Goal: Information Seeking & Learning: Learn about a topic

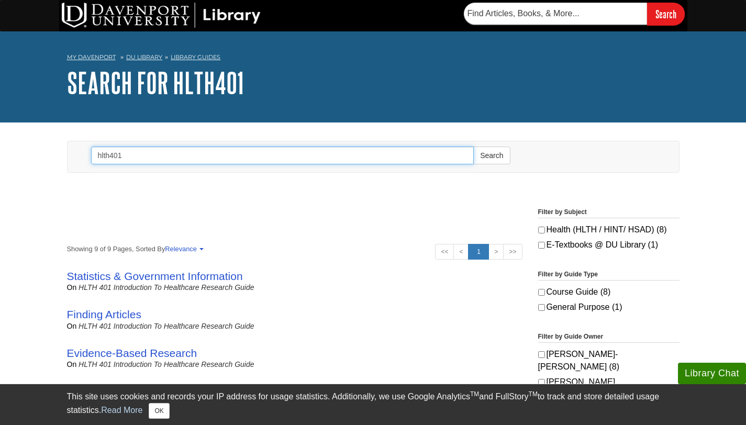
click at [214, 152] on input "hlth401" at bounding box center [282, 156] width 383 height 18
type input "h"
click at [473, 147] on button "Search" at bounding box center [491, 156] width 37 height 18
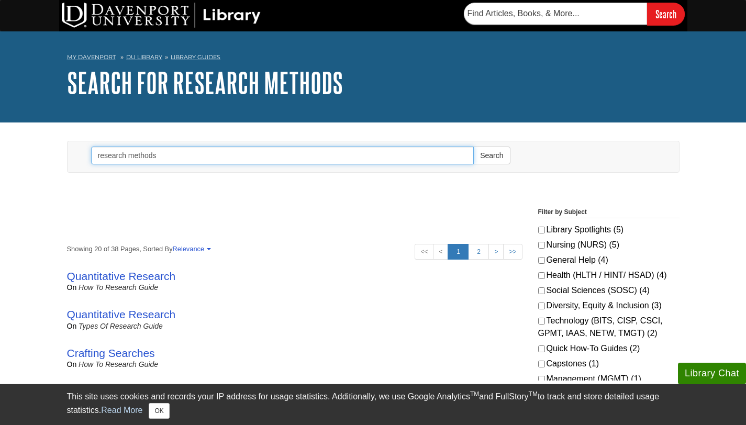
click at [99, 157] on input "research methods" at bounding box center [282, 156] width 383 height 18
type input "applied research methods"
click at [473, 147] on button "Search" at bounding box center [491, 156] width 37 height 18
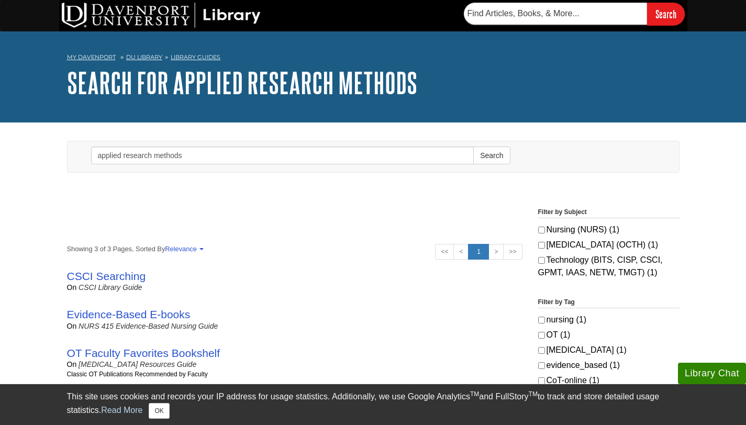
click at [507, 94] on h1 "Search for applied research methods" at bounding box center [373, 82] width 612 height 31
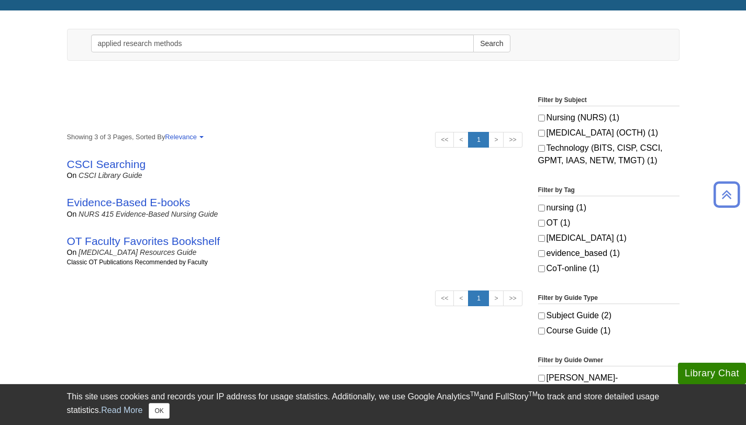
scroll to position [114, 0]
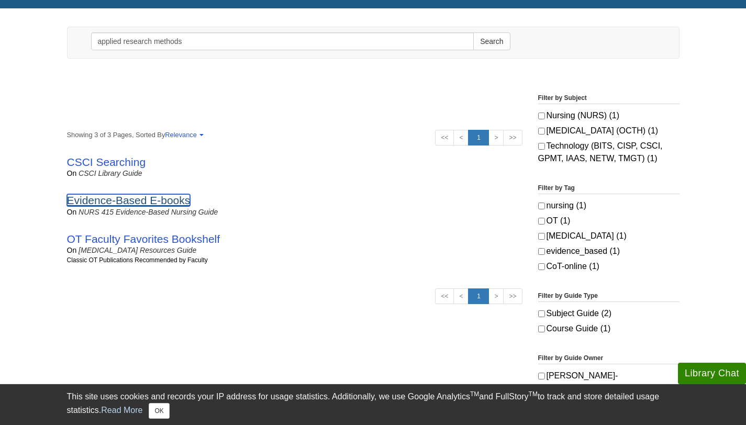
click at [114, 200] on link "Evidence-Based E-books" at bounding box center [129, 200] width 124 height 12
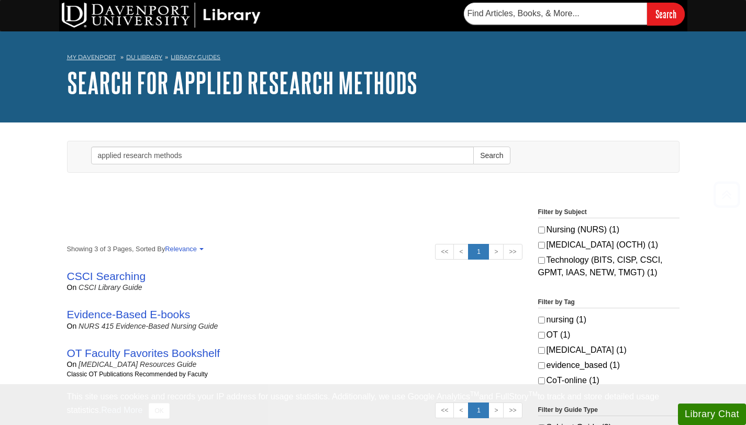
scroll to position [133, 0]
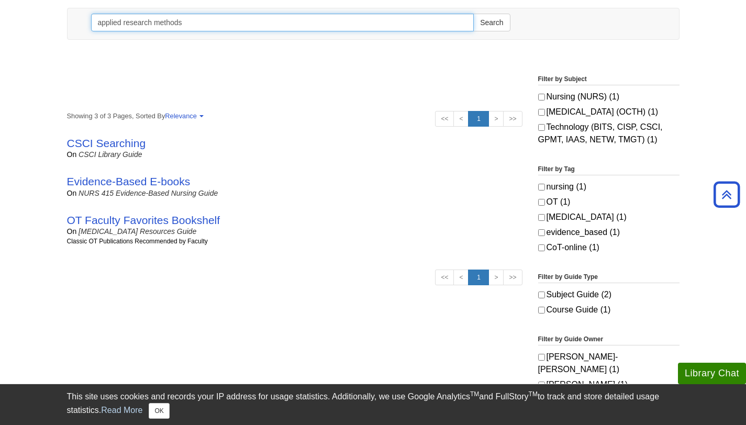
click at [99, 23] on input "applied research methods" at bounding box center [282, 23] width 383 height 18
click at [122, 20] on input "applied research methods" at bounding box center [282, 23] width 383 height 18
click at [473, 14] on button "Search" at bounding box center [491, 23] width 37 height 18
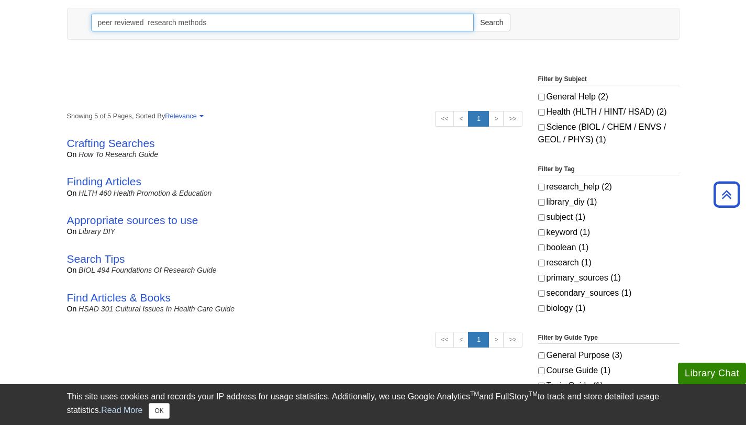
click at [222, 23] on input "peer reviewed research methods" at bounding box center [282, 23] width 383 height 18
type input "peer reviewed research"
click at [473, 14] on button "Search" at bounding box center [491, 23] width 37 height 18
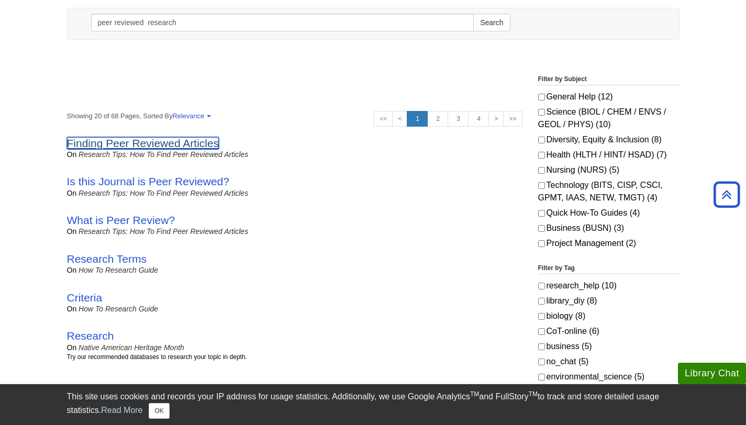
click at [176, 146] on link "Finding Peer Reviewed Articles" at bounding box center [143, 143] width 152 height 12
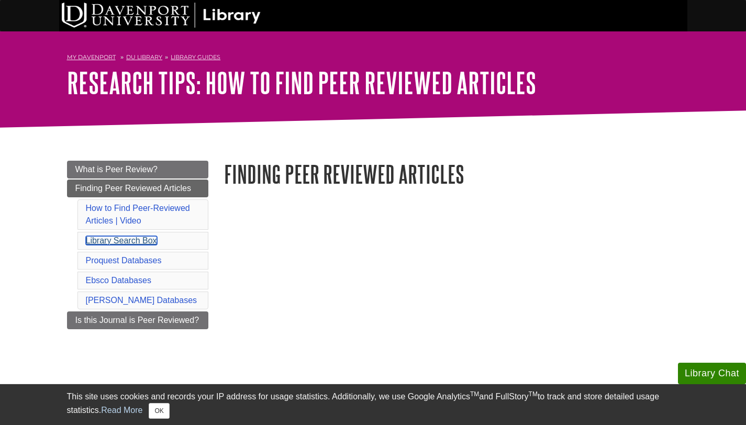
click at [136, 243] on link "Library Search Box" at bounding box center [121, 240] width 71 height 9
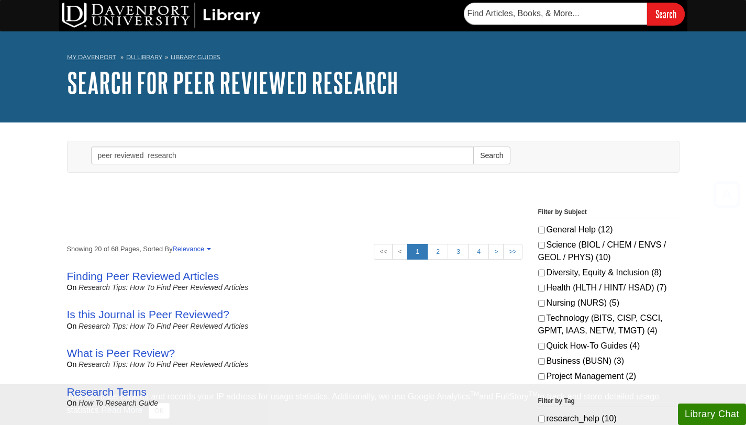
scroll to position [133, 0]
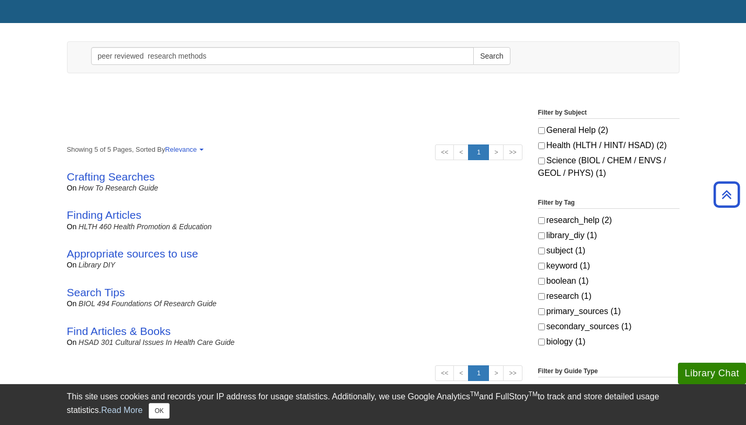
scroll to position [38, 0]
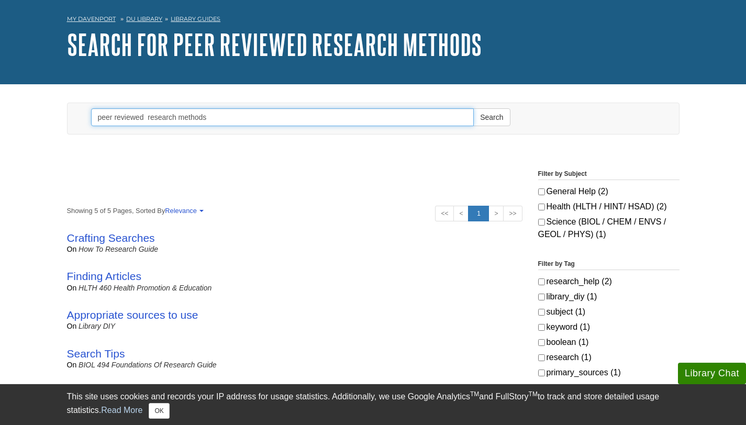
click at [148, 117] on input "peer reviewed research methods" at bounding box center [282, 117] width 383 height 18
type input "research methods"
click at [473, 108] on button "Search" at bounding box center [491, 117] width 37 height 18
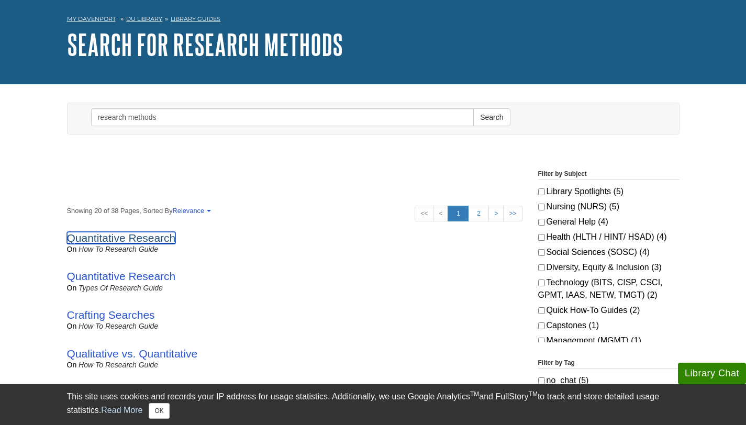
click at [120, 236] on link "Quantitative Research" at bounding box center [121, 238] width 109 height 12
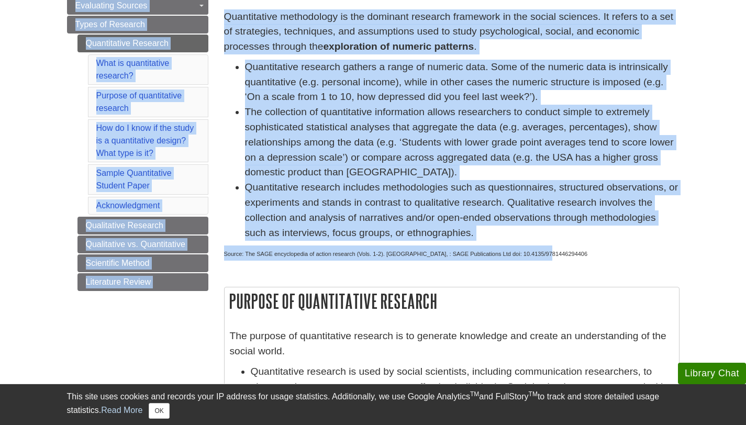
scroll to position [195, 0]
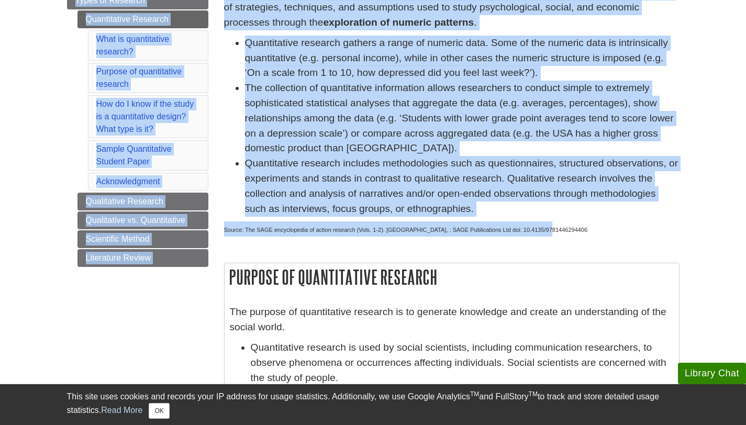
drag, startPoint x: 753, startPoint y: 56, endPoint x: 752, endPoint y: 109, distance: 52.9
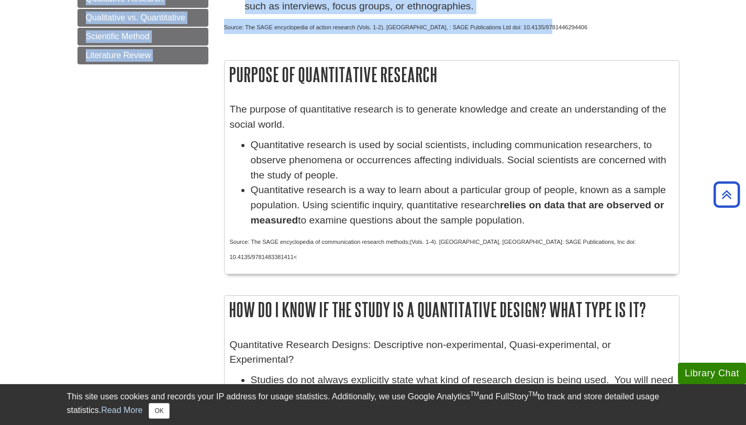
scroll to position [0, 0]
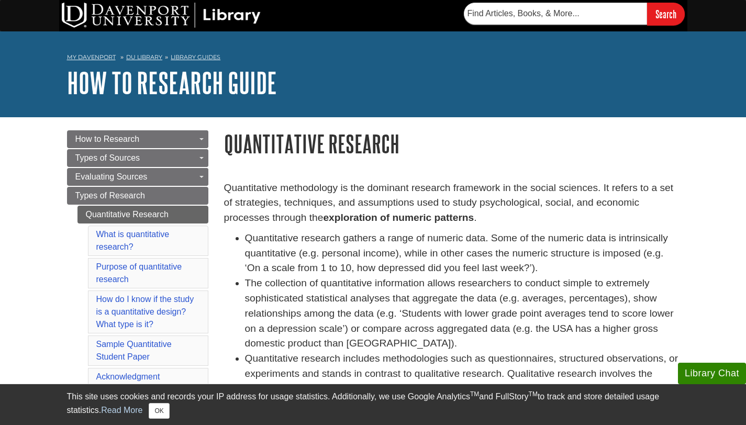
click at [441, 41] on div "My Davenport DU Library Library Guides How to Research Guide Quantitative Resea…" at bounding box center [373, 74] width 746 height 86
click at [151, 213] on link "Quantitative Research" at bounding box center [142, 215] width 131 height 18
click at [125, 213] on link "Quantitative Research" at bounding box center [142, 215] width 131 height 18
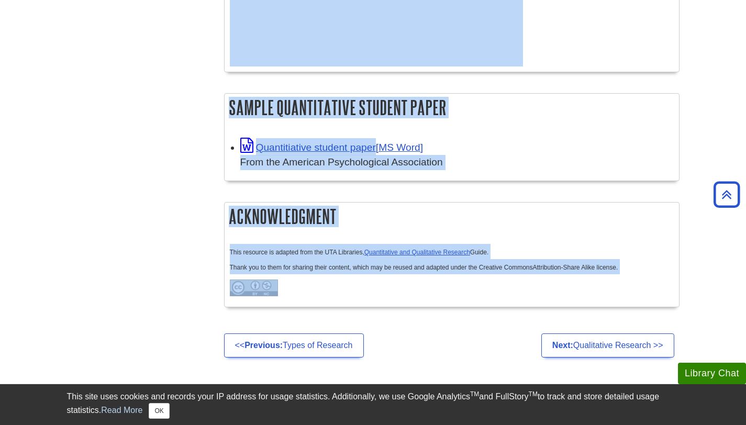
scroll to position [949, 0]
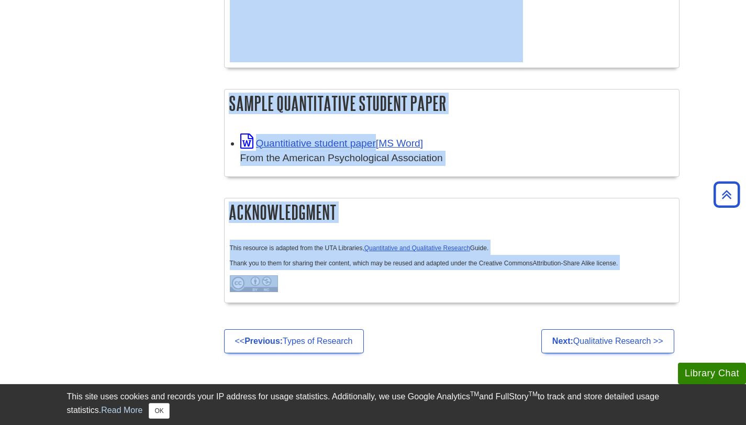
drag, startPoint x: 753, startPoint y: 16, endPoint x: 730, endPoint y: 273, distance: 258.1
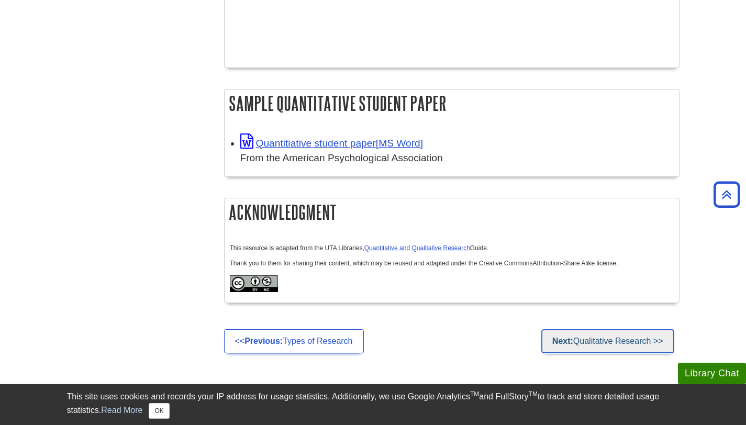
click at [584, 329] on link "Next: Qualitative Research >>" at bounding box center [607, 341] width 133 height 24
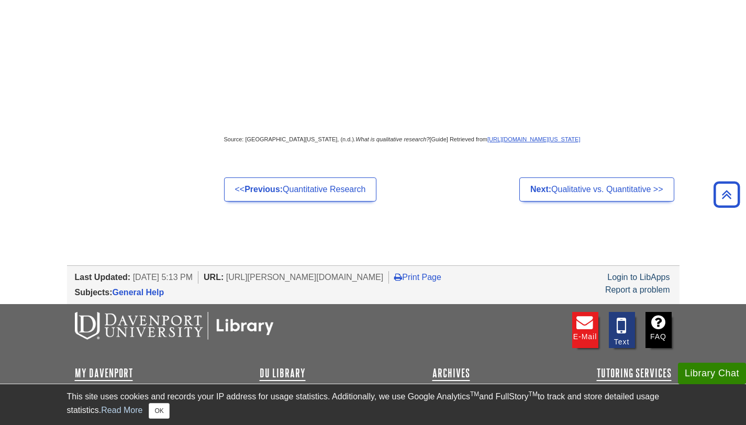
scroll to position [375, 0]
click at [646, 282] on link "Login to LibApps" at bounding box center [638, 277] width 62 height 9
